Goal: Information Seeking & Learning: Learn about a topic

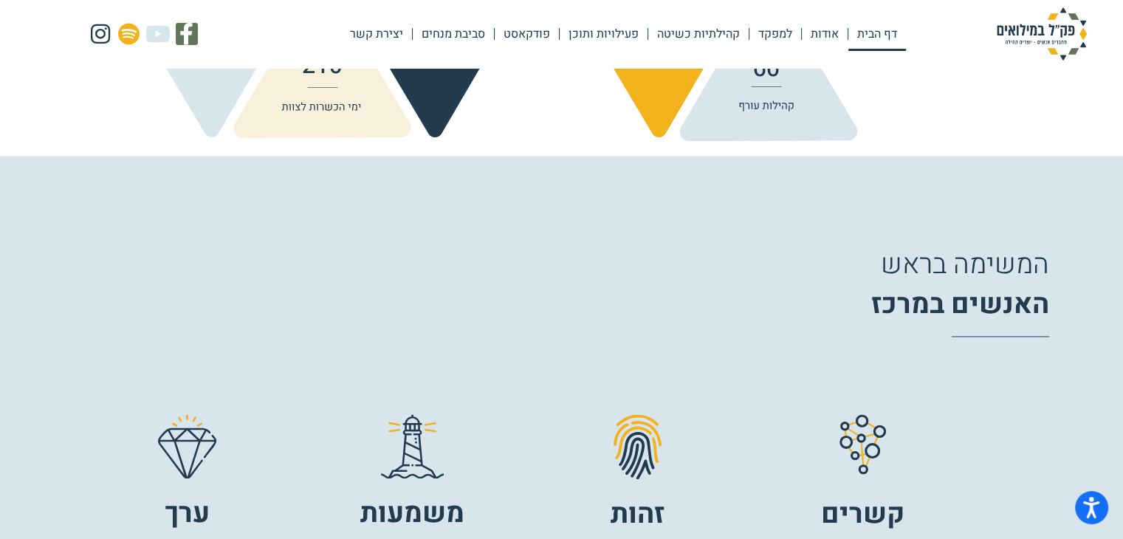
scroll to position [1980, 0]
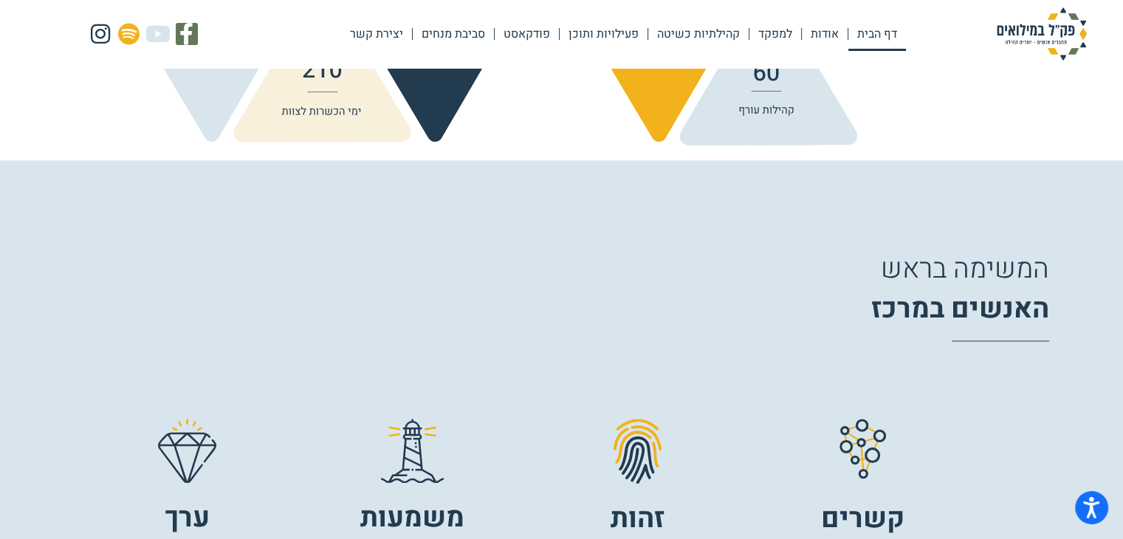
click at [629, 485] on div at bounding box center [638, 455] width 48 height 72
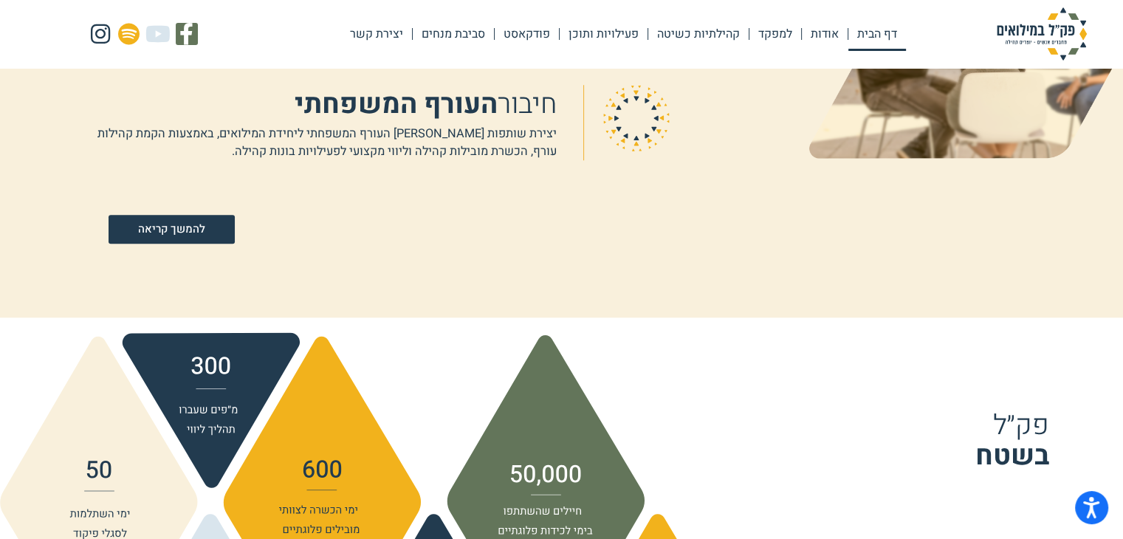
scroll to position [1277, 0]
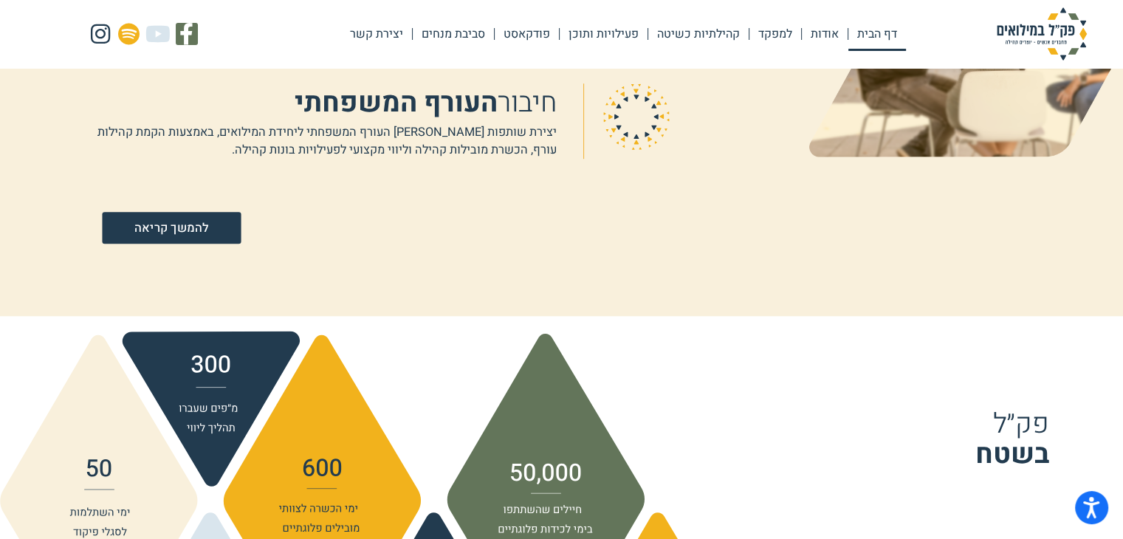
click at [212, 216] on link "להמשך קריאה" at bounding box center [171, 228] width 139 height 32
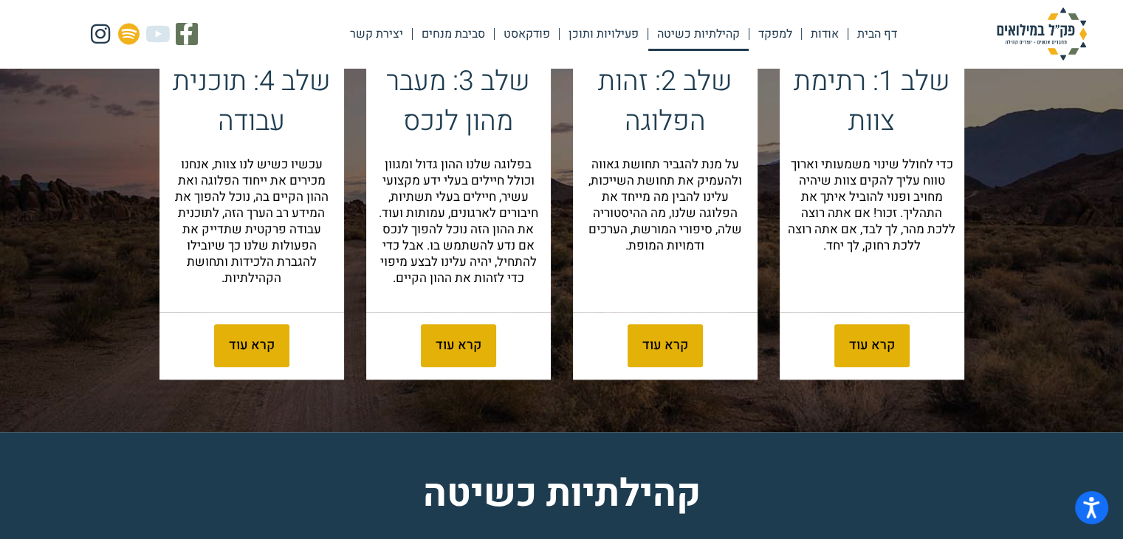
scroll to position [1633, 0]
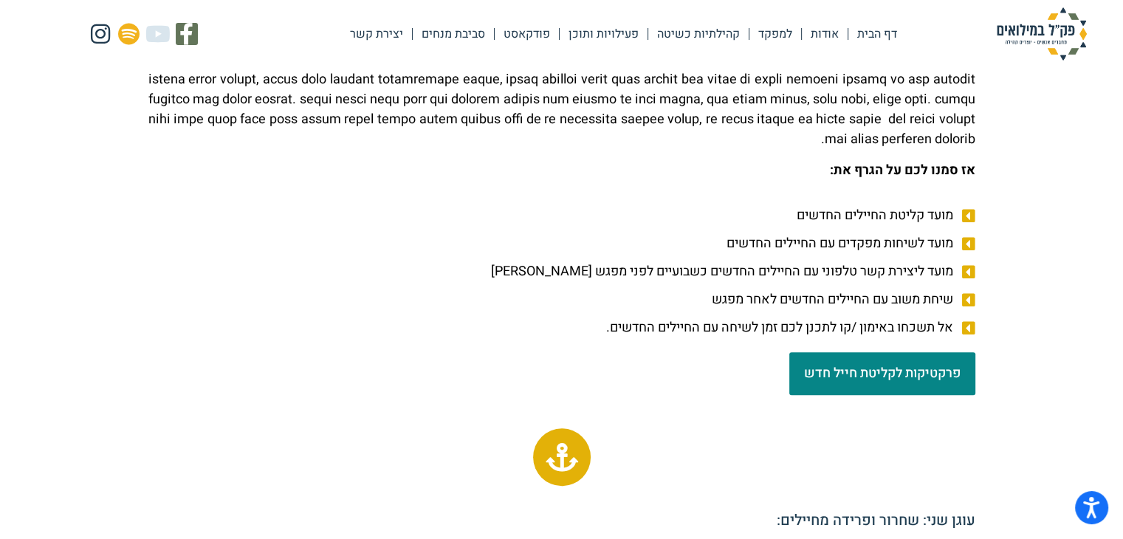
scroll to position [1375, 0]
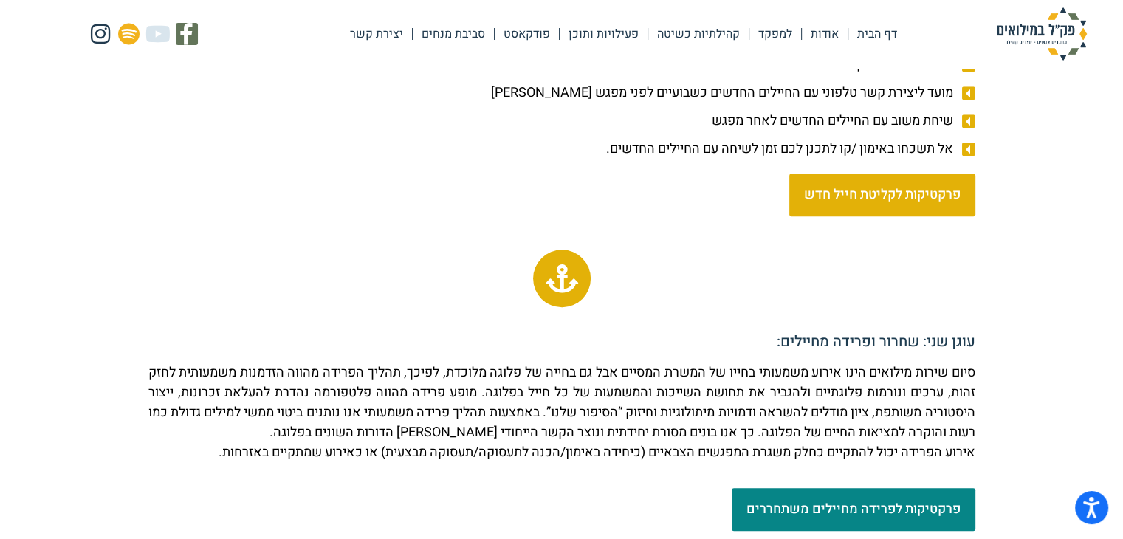
click at [924, 188] on span "פרקטיקות לקליטת חייל חדש" at bounding box center [882, 194] width 157 height 13
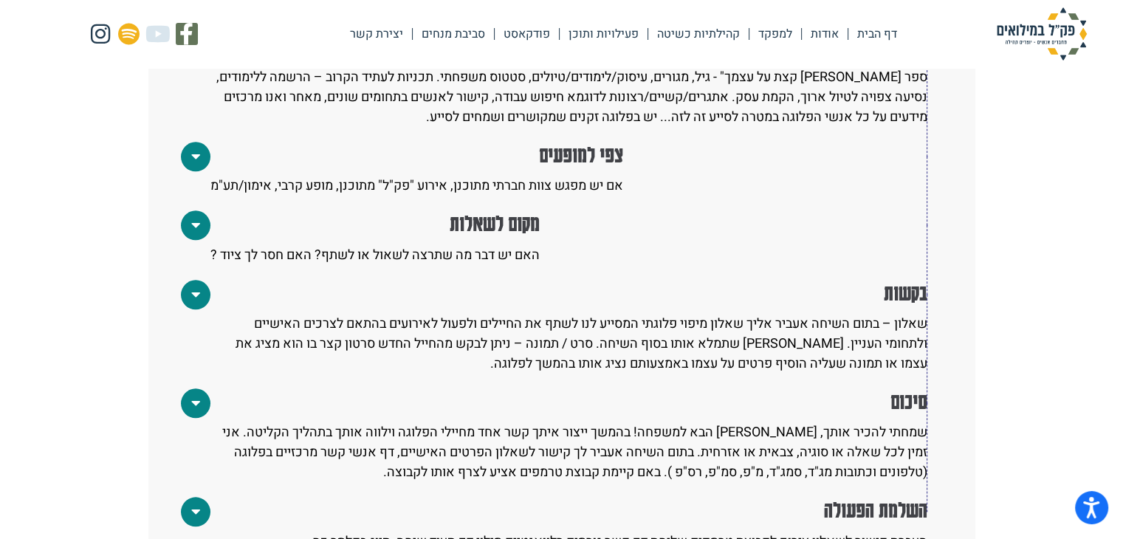
scroll to position [1497, 0]
click at [187, 279] on span at bounding box center [196, 294] width 30 height 30
click at [197, 287] on icon at bounding box center [195, 294] width 7 height 15
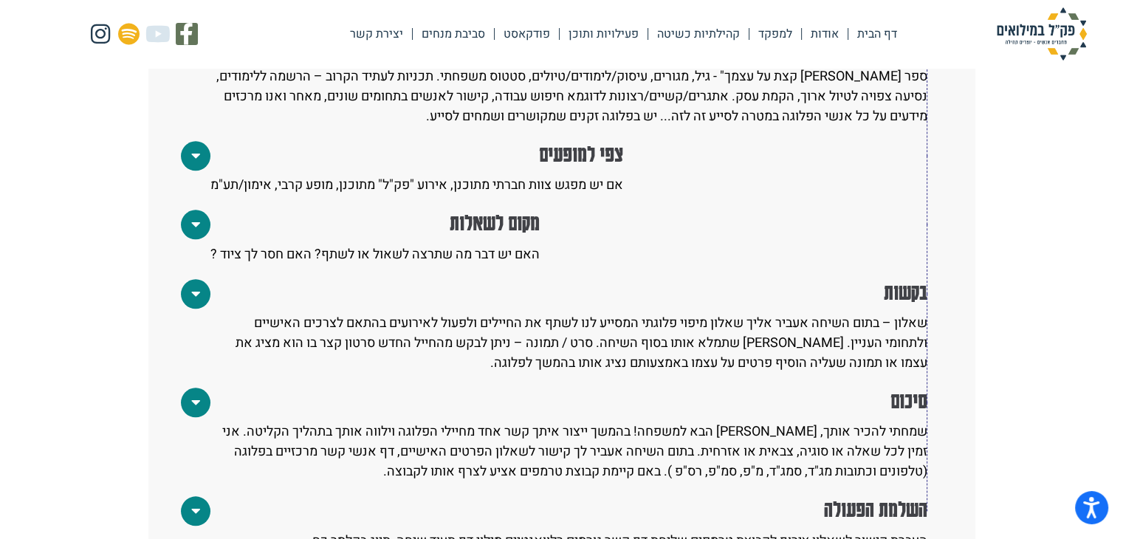
click at [197, 287] on icon at bounding box center [195, 294] width 7 height 15
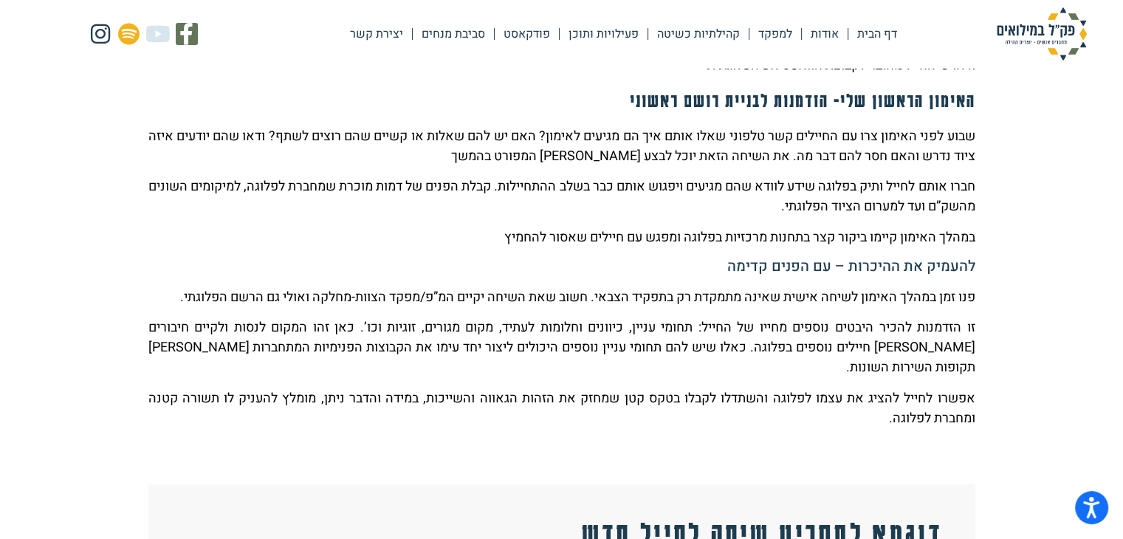
scroll to position [711, 0]
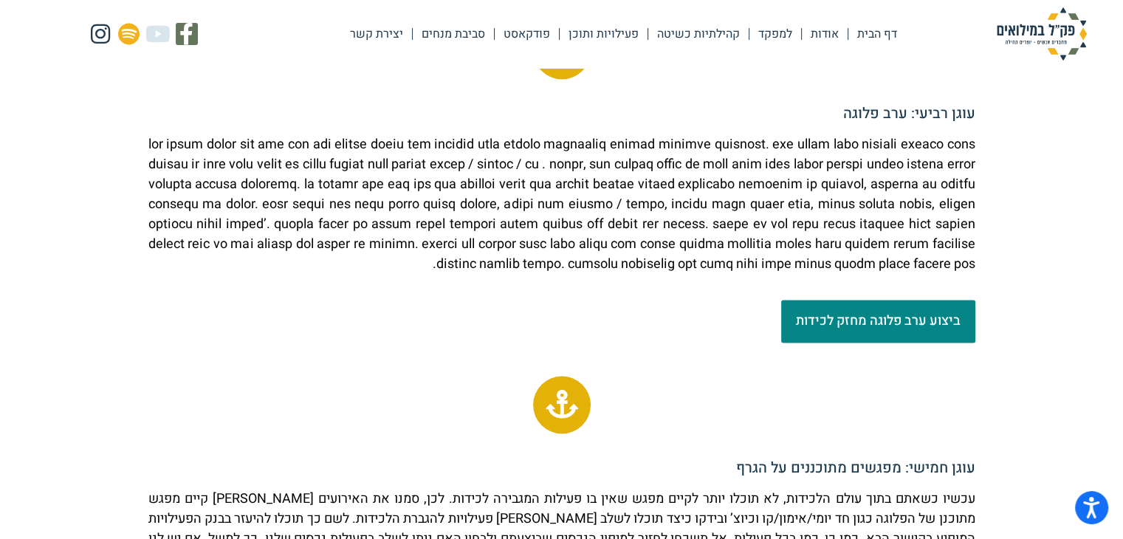
scroll to position [2186, 0]
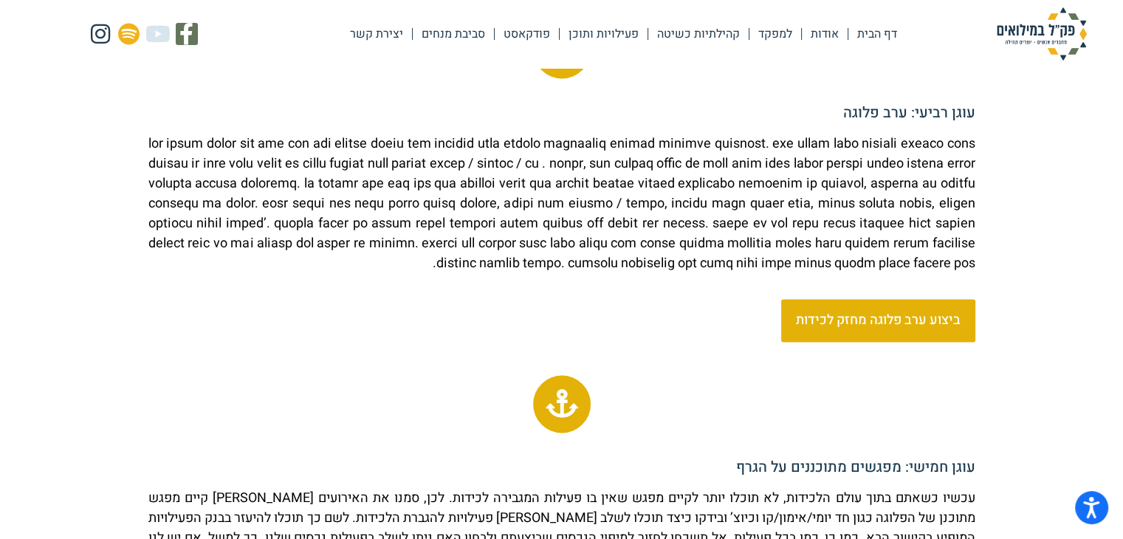
click at [885, 327] on span "ביצוע ערב פלוגה מחזק לכידות" at bounding box center [878, 320] width 165 height 13
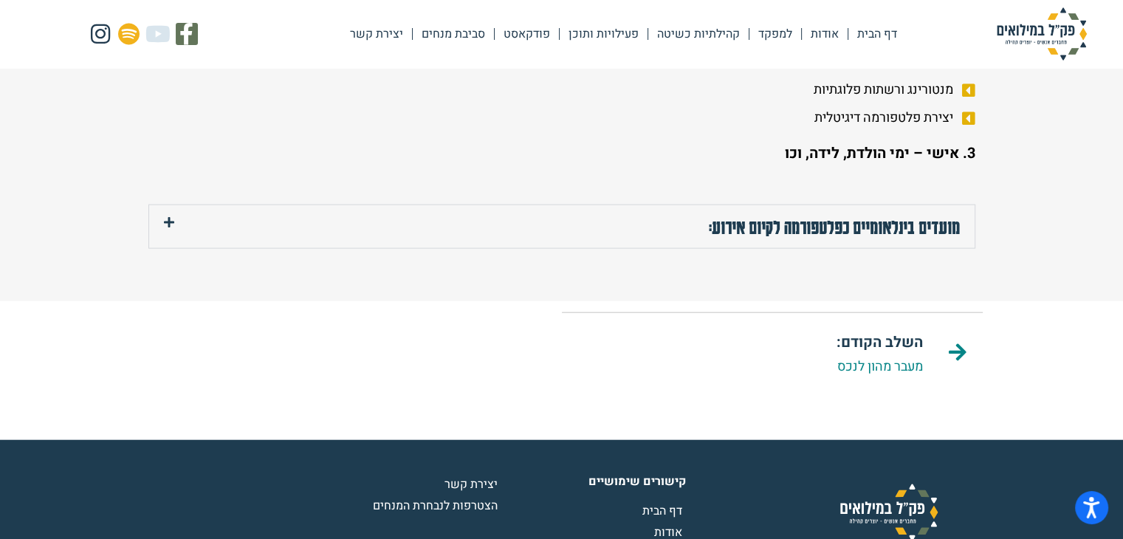
scroll to position [3509, 0]
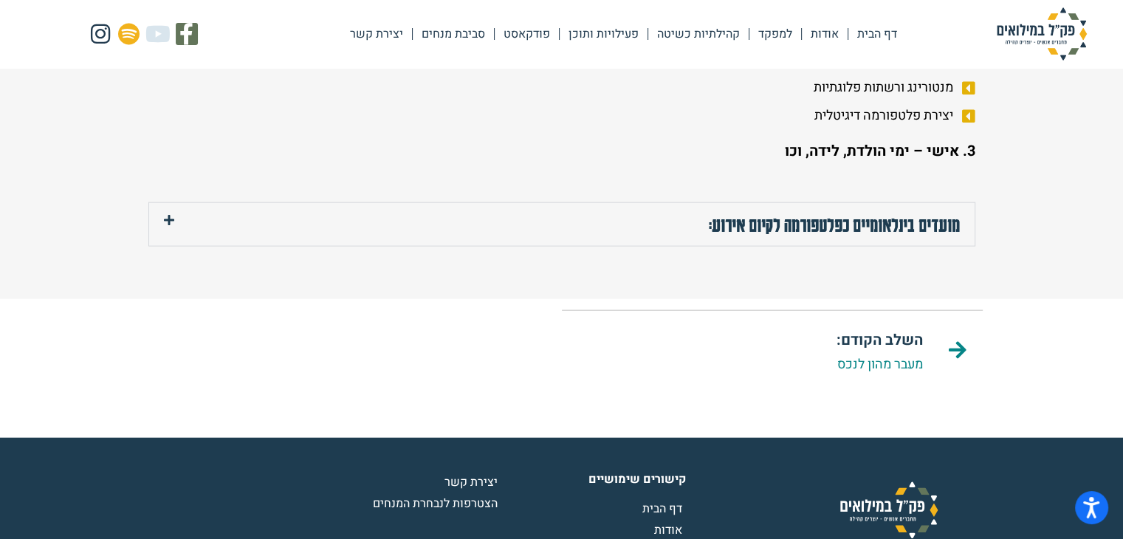
click at [174, 246] on div "מועדים בינלאומיים כפלטפורמה לקיום אירוע:" at bounding box center [562, 224] width 826 height 43
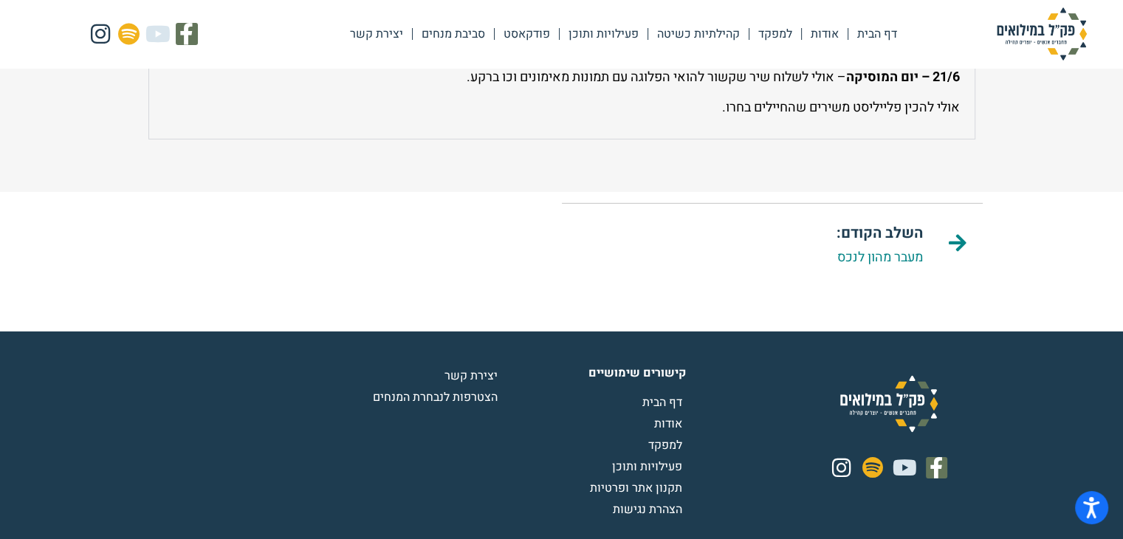
scroll to position [4535, 0]
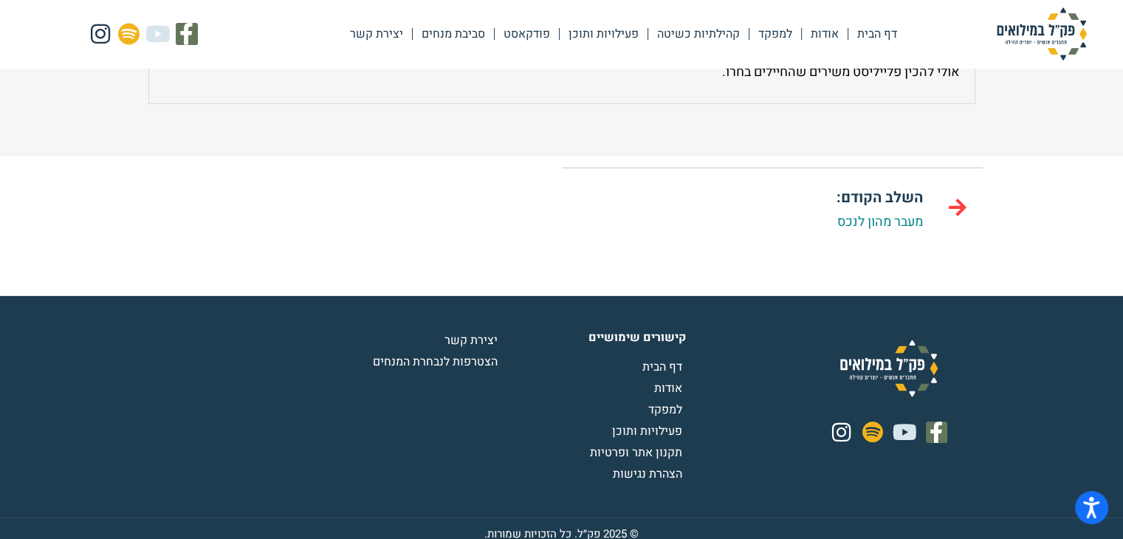
click at [955, 217] on link at bounding box center [958, 207] width 20 height 20
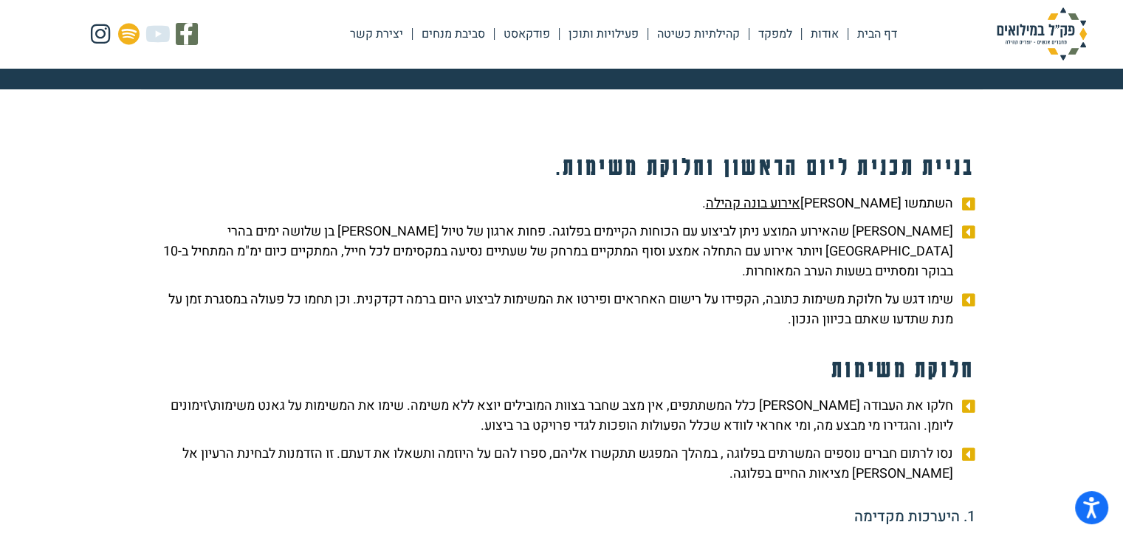
scroll to position [162, 0]
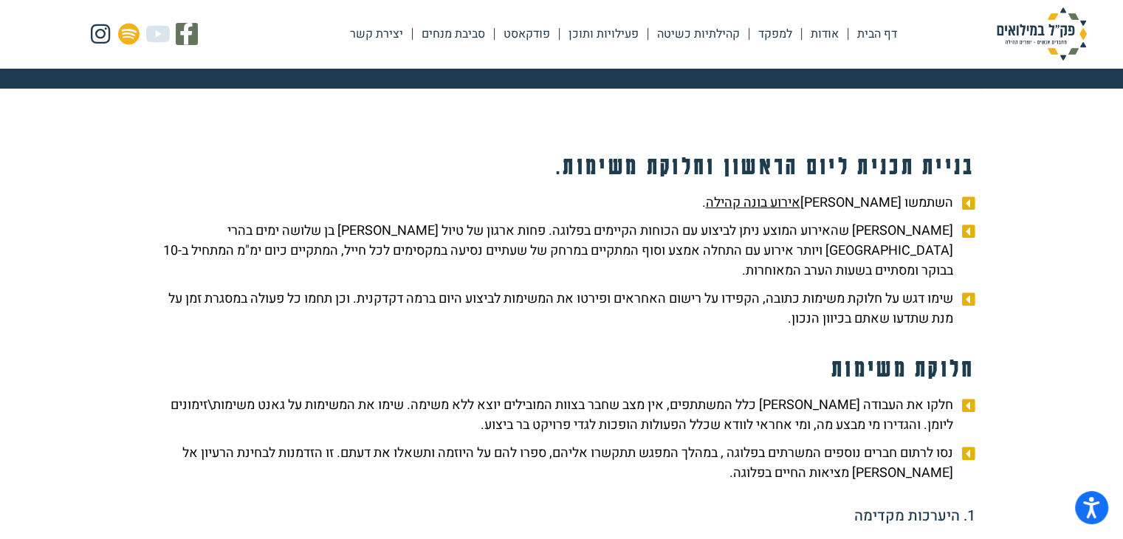
click at [800, 202] on u "אירוע בונה קהילה" at bounding box center [753, 203] width 95 height 20
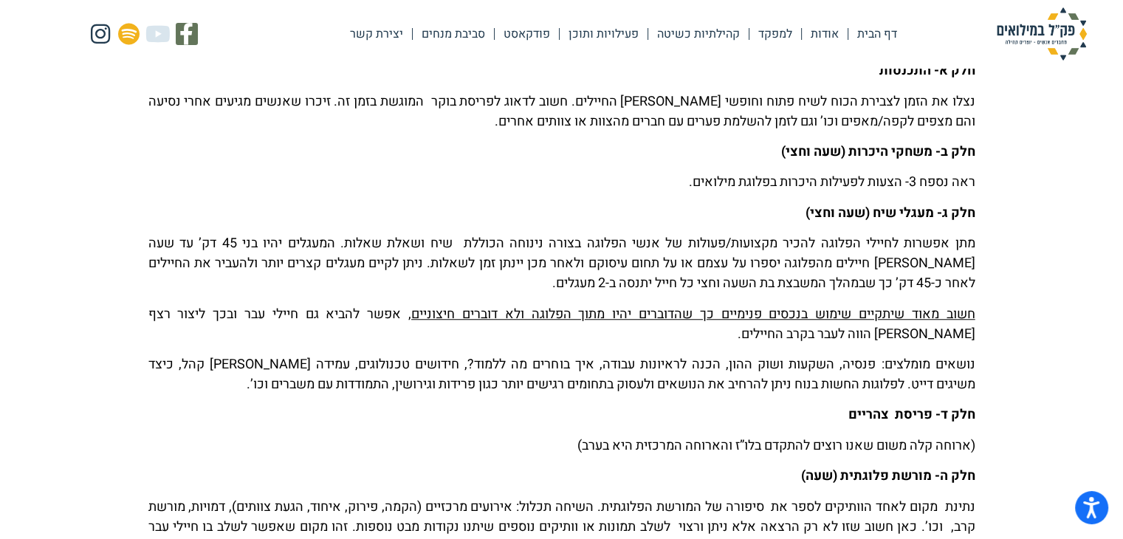
scroll to position [1157, 0]
click at [811, 305] on u "חשוב מאוד שיתקיים שימוש בנכסים פנימיים כך שהדוברים יהיו מתוך הפלוגה ולא דוברים …" at bounding box center [693, 315] width 564 height 20
click at [809, 318] on p "חשוב מאוד שיתקיים שימוש בנכסים פנימיים כך שהדוברים יהיו מתוך הפלוגה ולא דוברים …" at bounding box center [561, 325] width 827 height 40
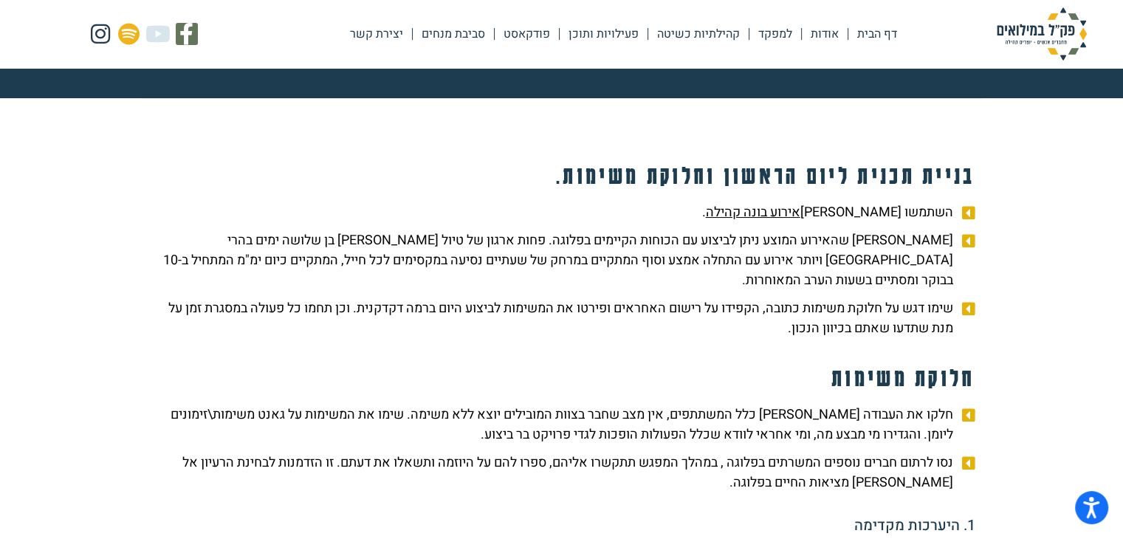
scroll to position [154, 0]
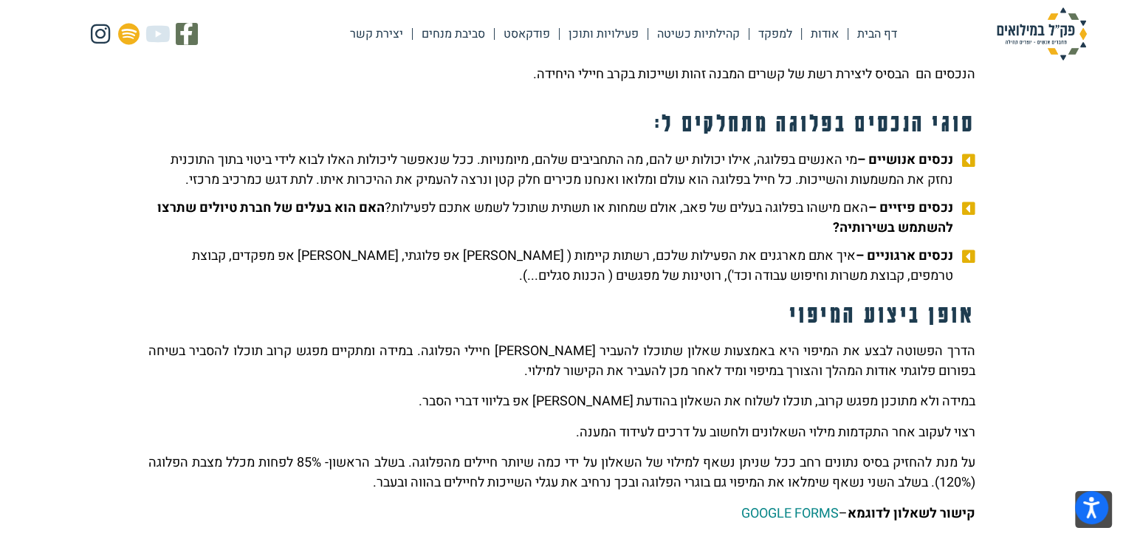
scroll to position [469, 0]
